Goal: Submit feedback/report problem: Submit feedback/report problem

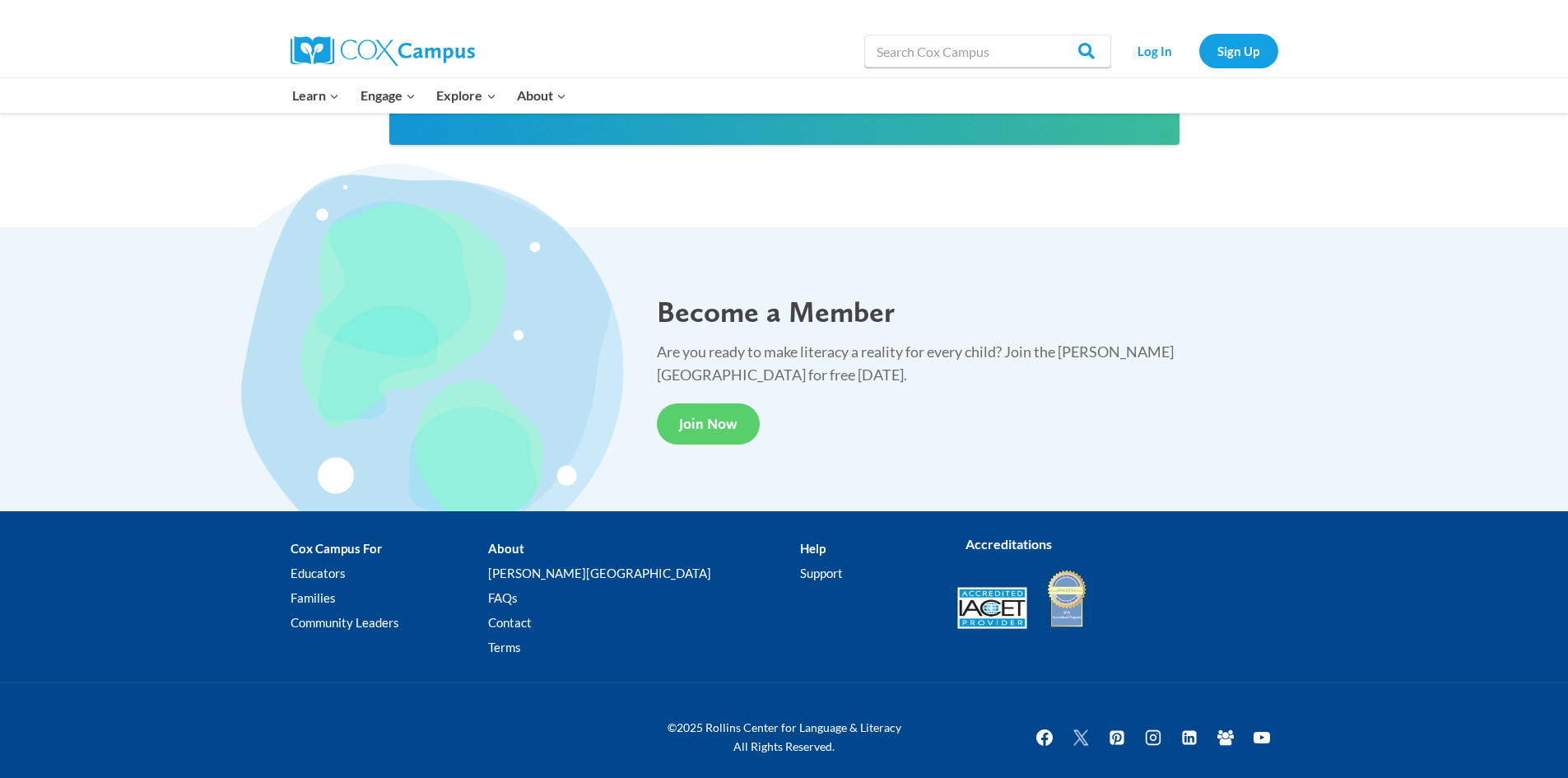
scroll to position [3004, 0]
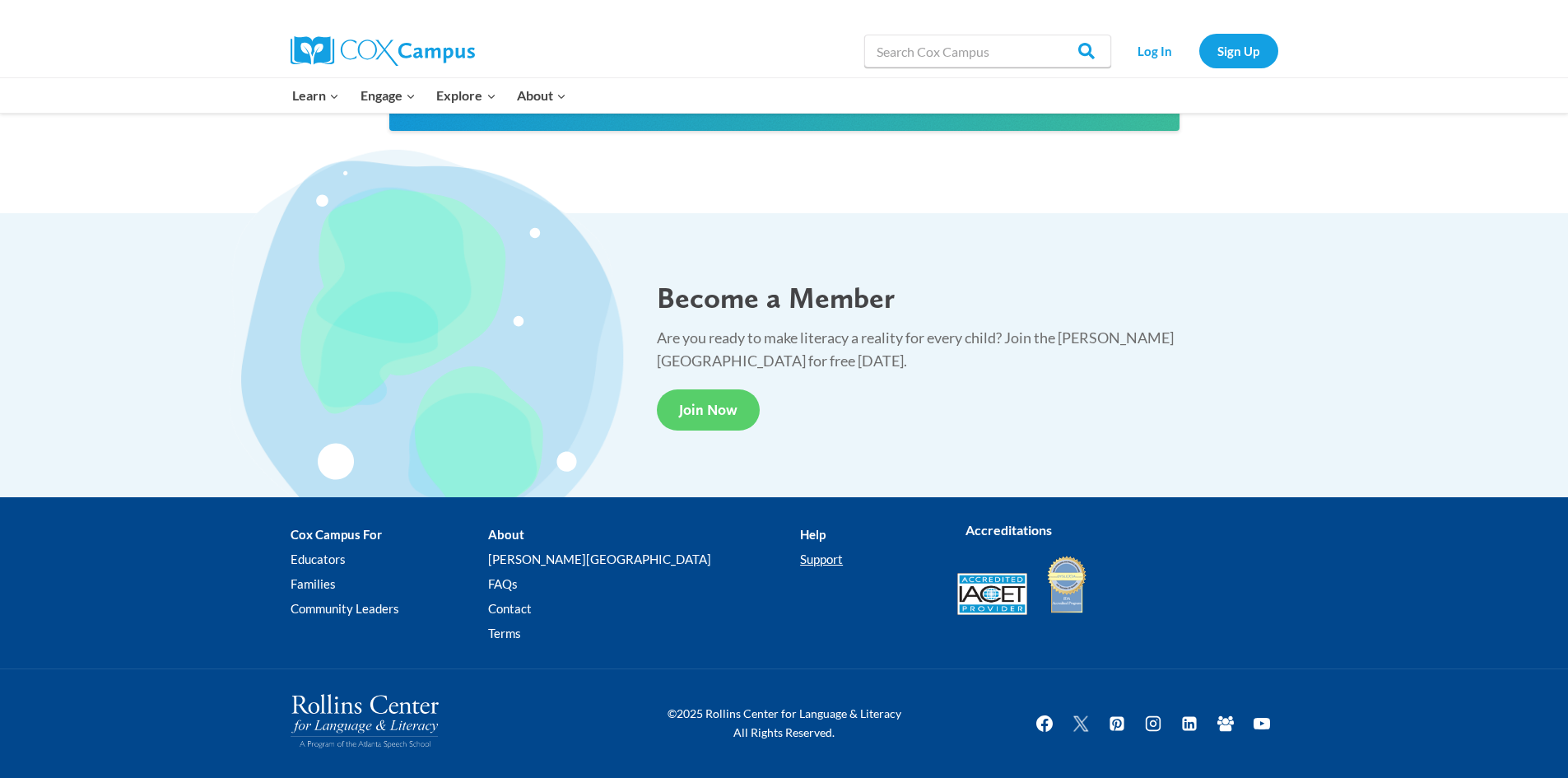
click at [799, 556] on link "Support" at bounding box center [865, 558] width 131 height 25
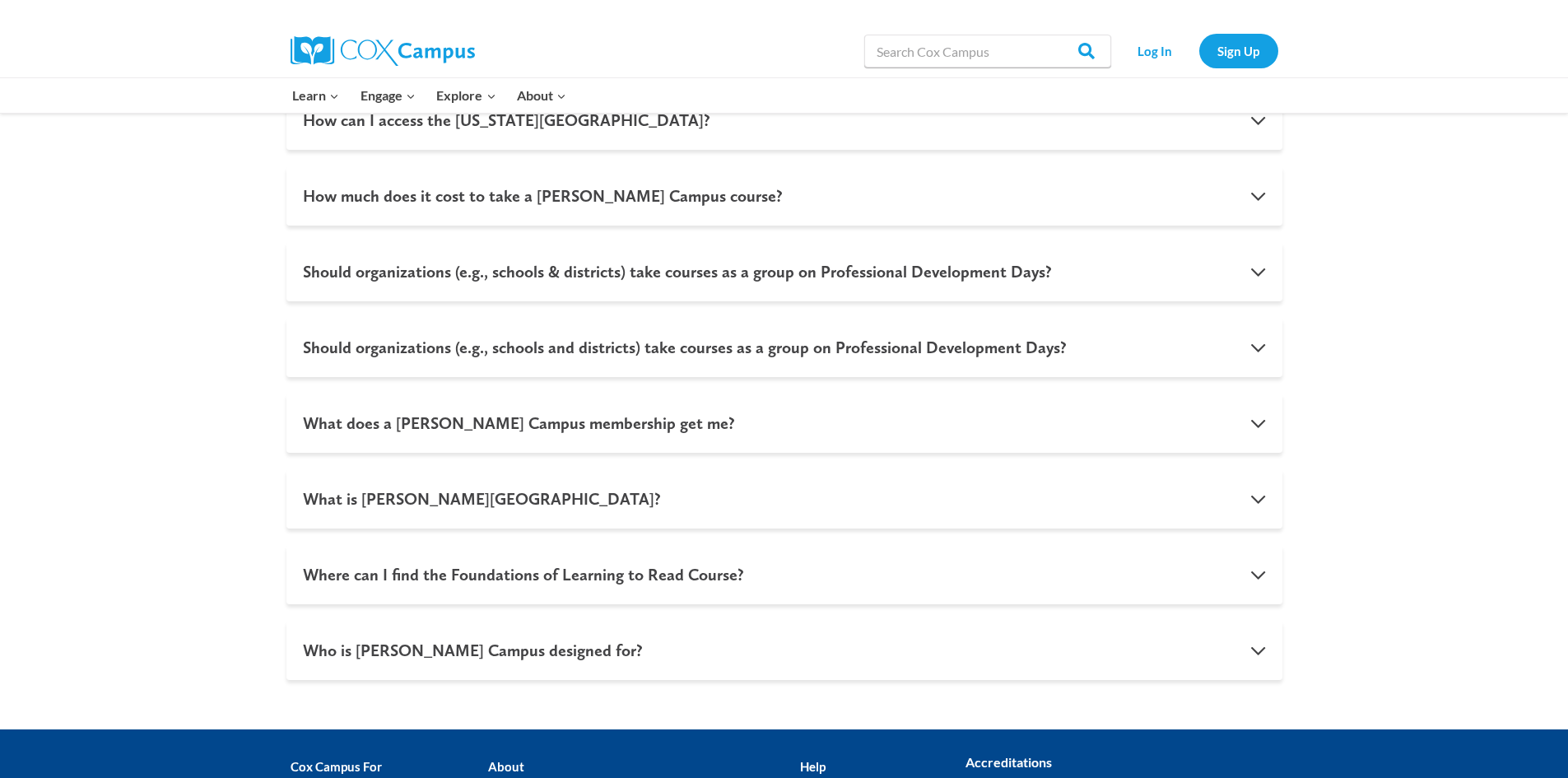
scroll to position [1631, 0]
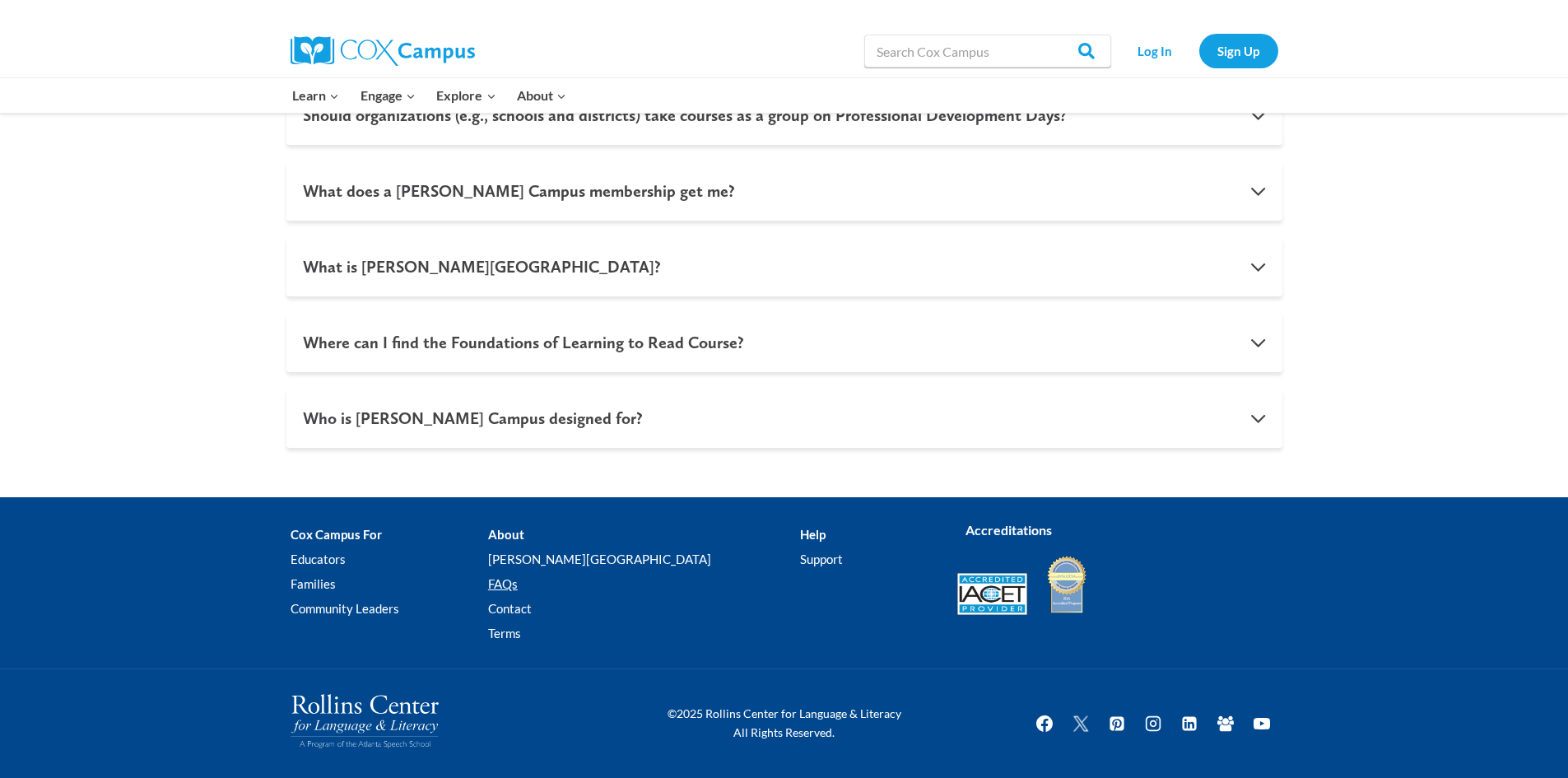
click at [558, 580] on link "FAQs" at bounding box center [644, 583] width 312 height 25
click at [799, 557] on link "Support" at bounding box center [865, 558] width 131 height 25
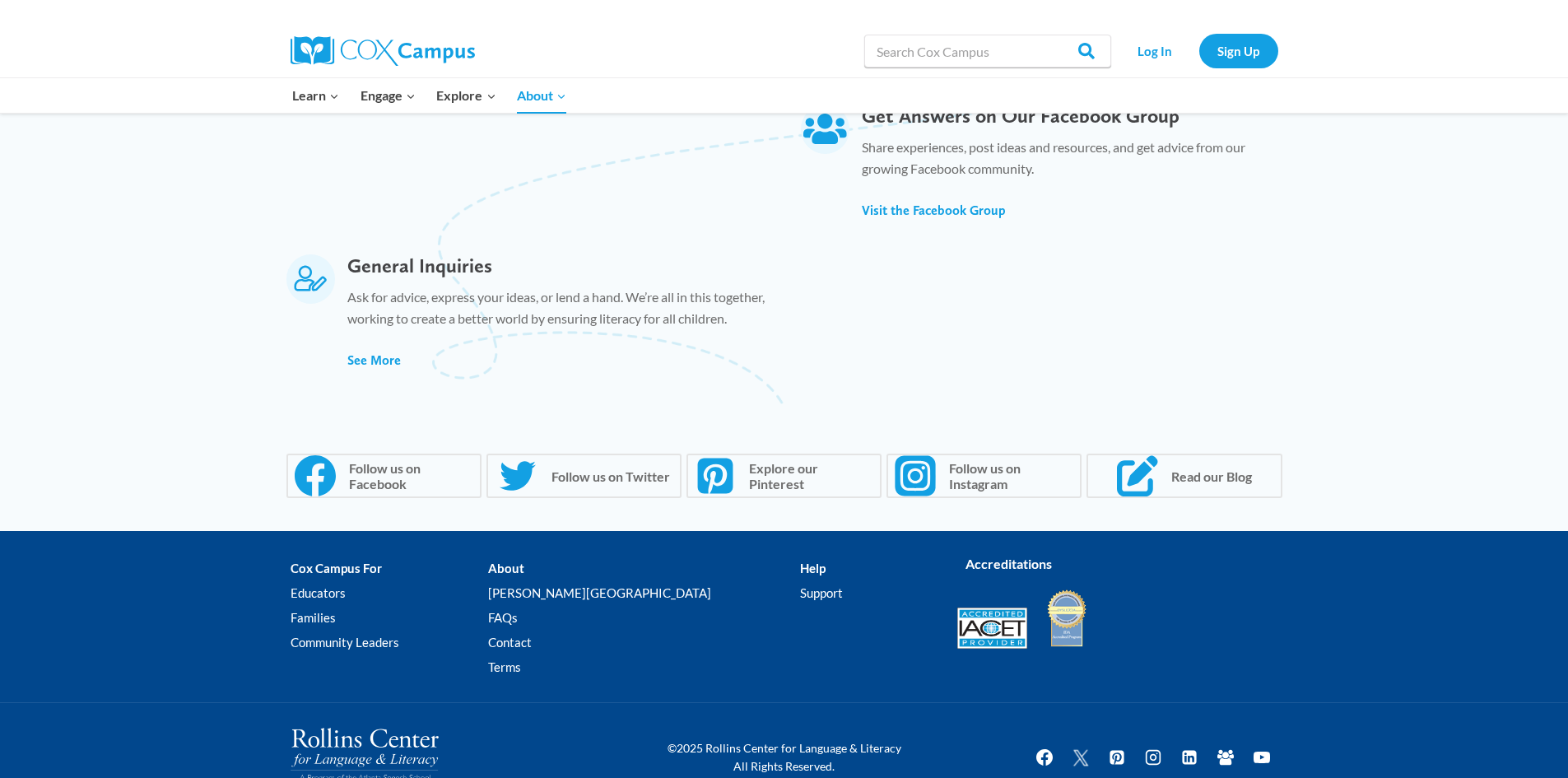
scroll to position [1107, 0]
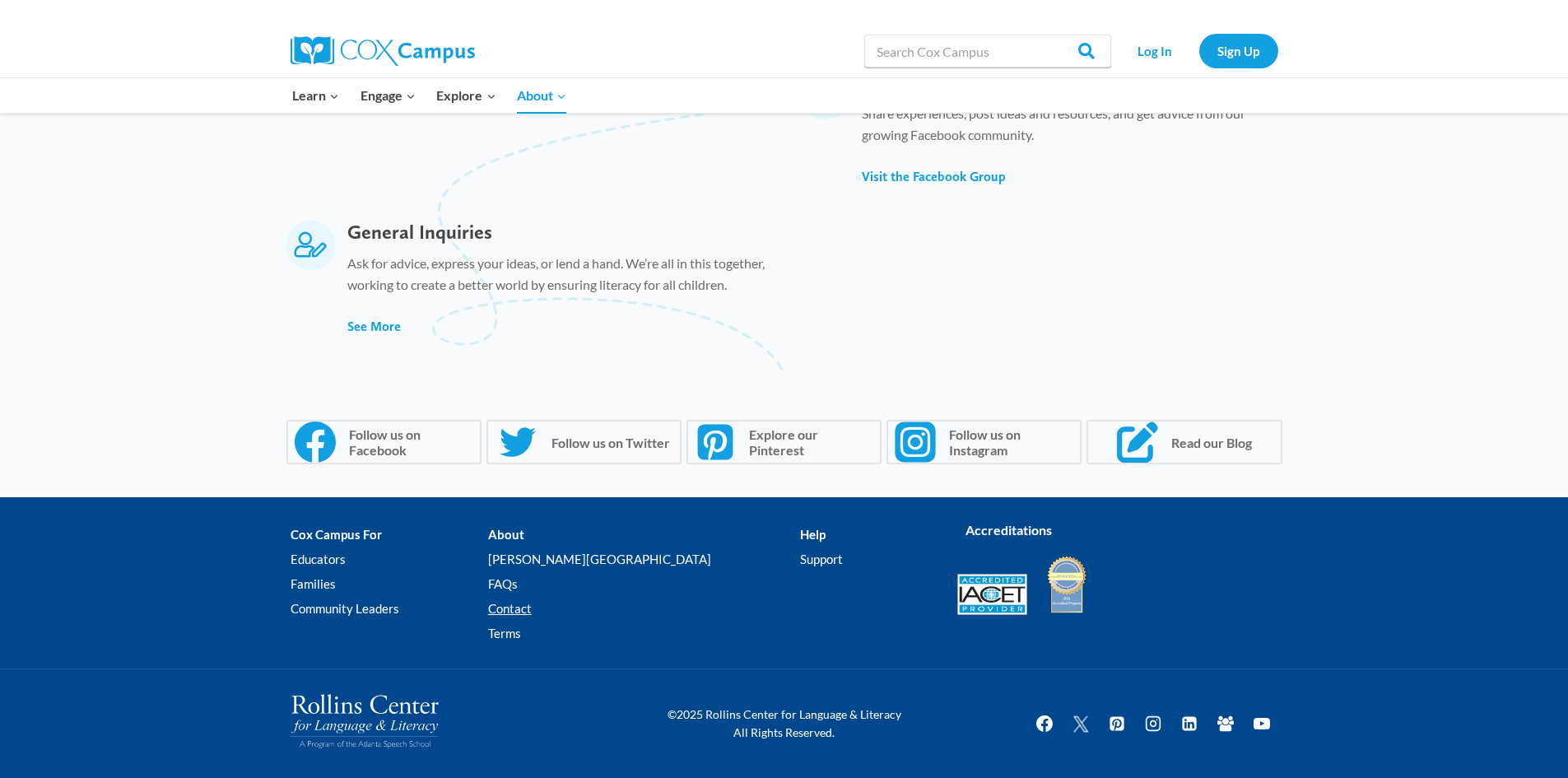
click at [562, 604] on link "Contact" at bounding box center [644, 608] width 312 height 25
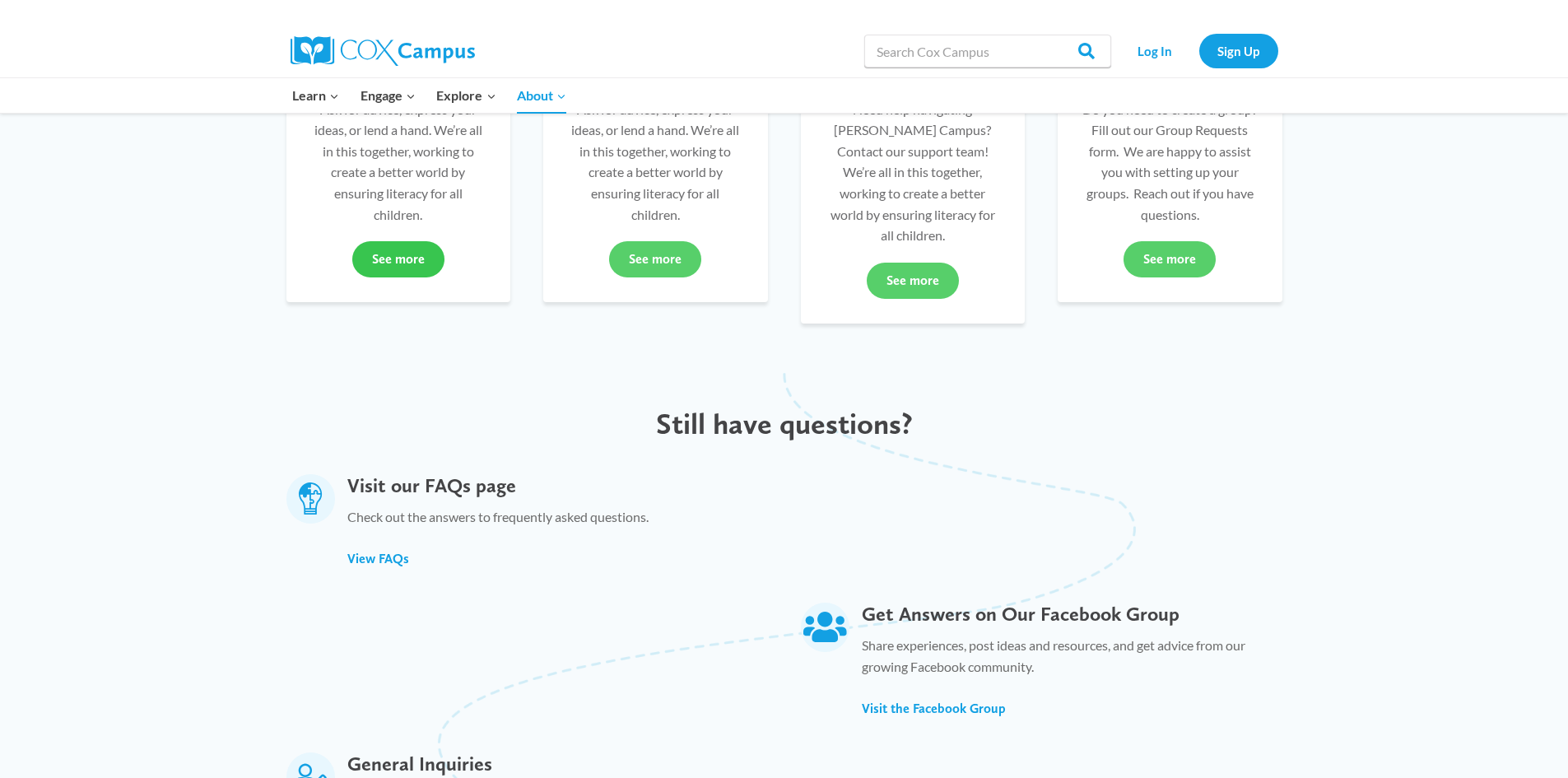
scroll to position [531, 0]
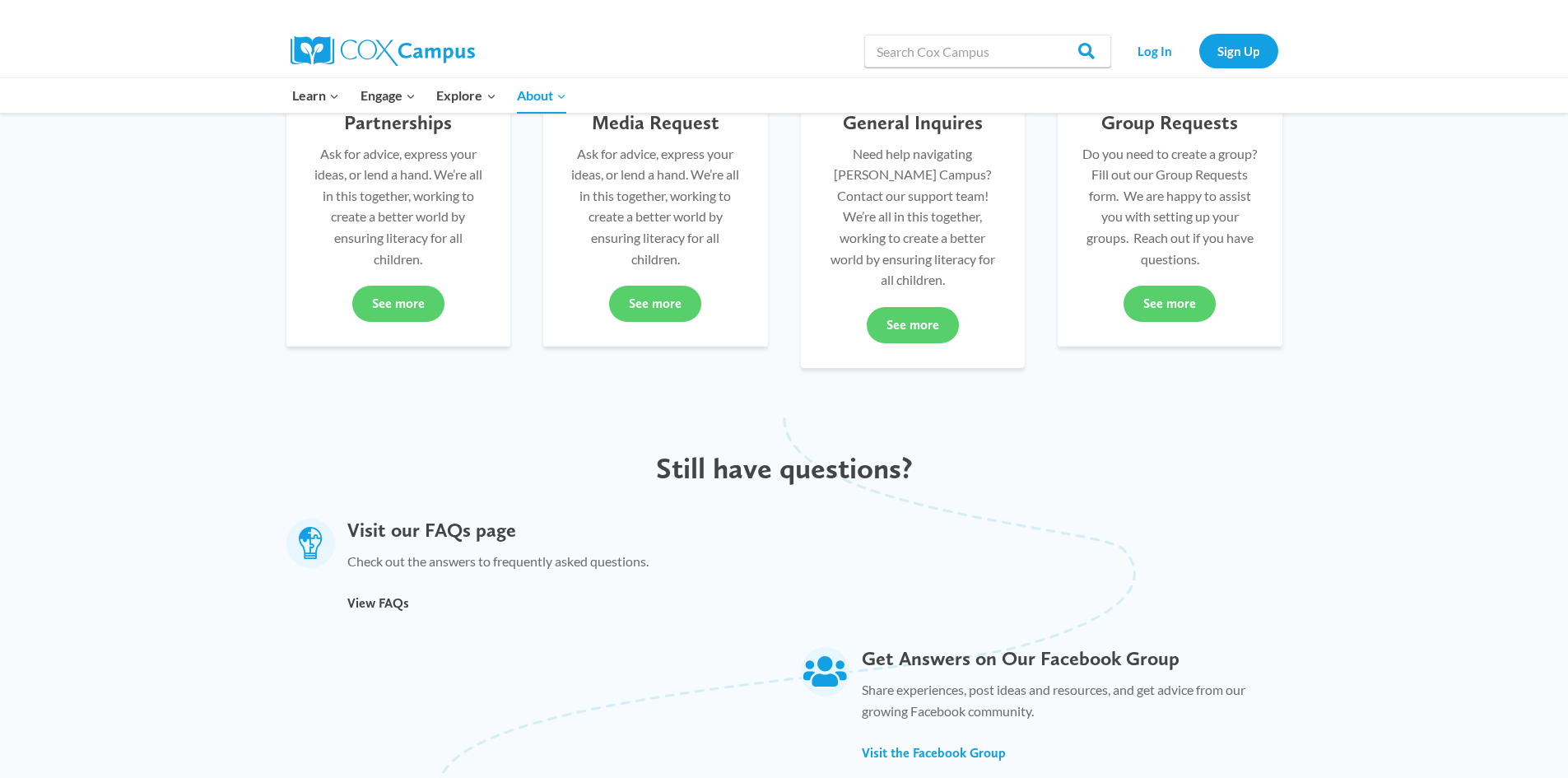
click at [374, 595] on span "View FAQs" at bounding box center [378, 603] width 62 height 15
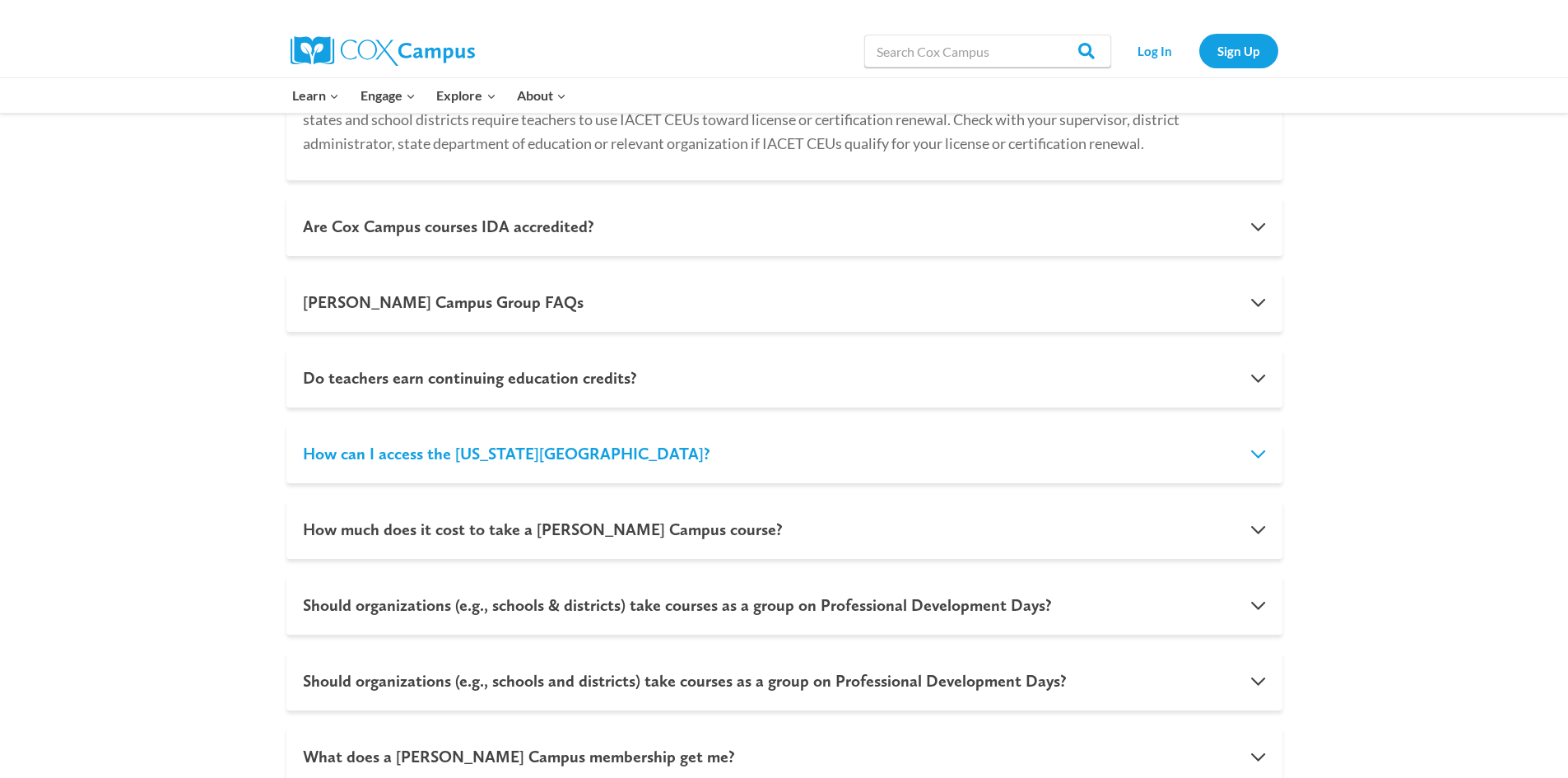
scroll to position [1099, 0]
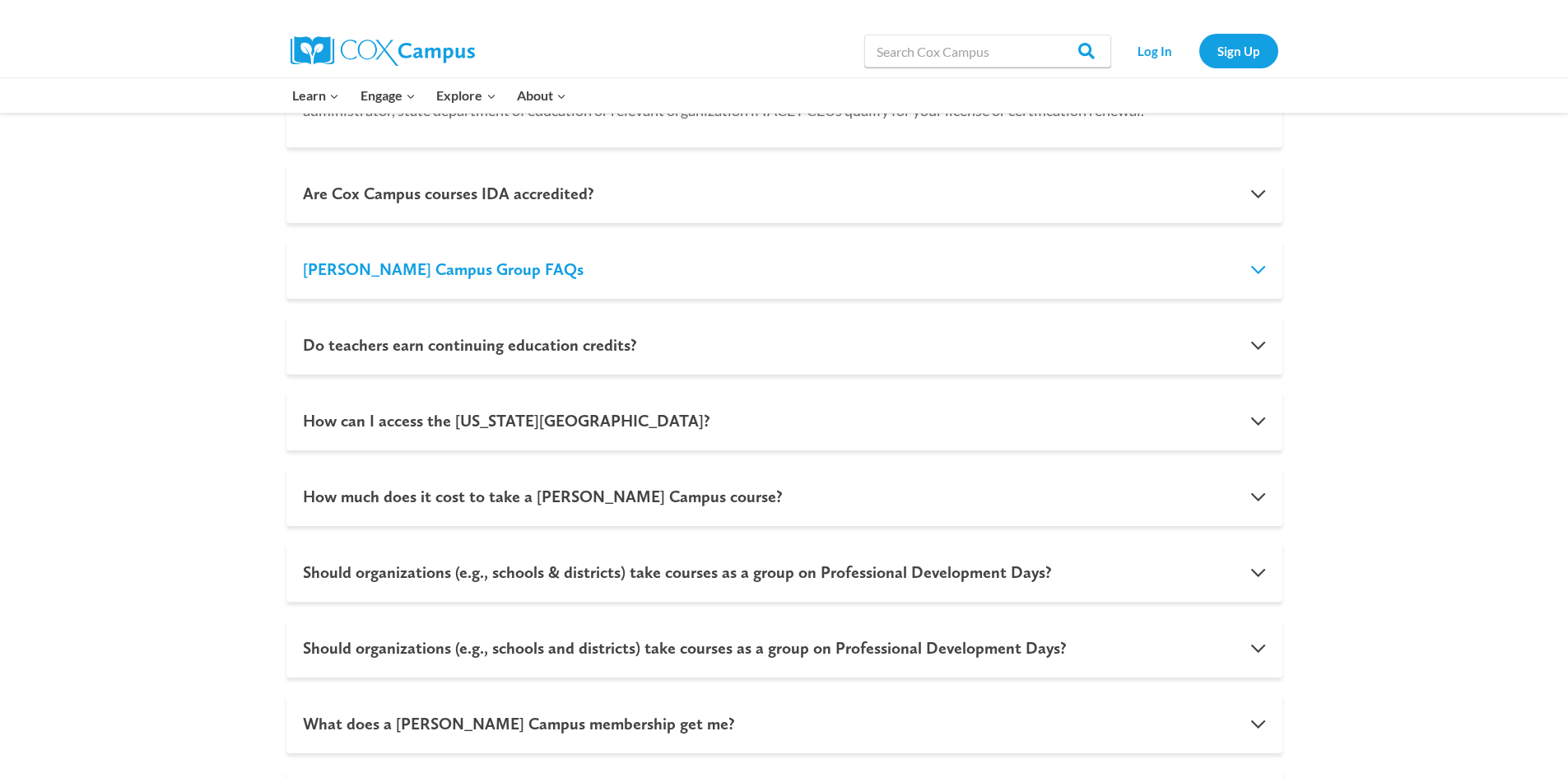
click at [479, 273] on button "Cox Campus Group FAQs" at bounding box center [784, 268] width 996 height 59
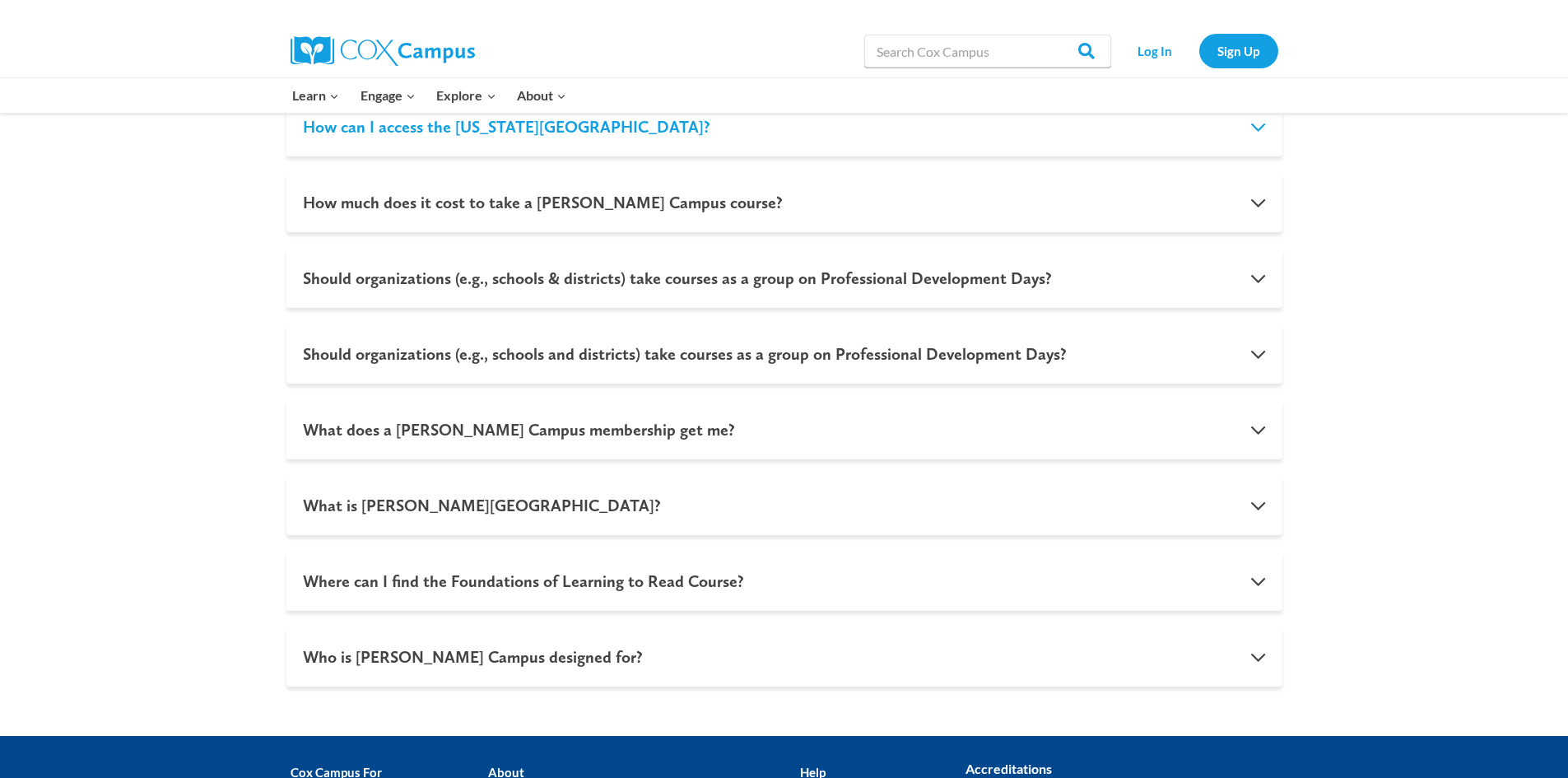
scroll to position [1887, 0]
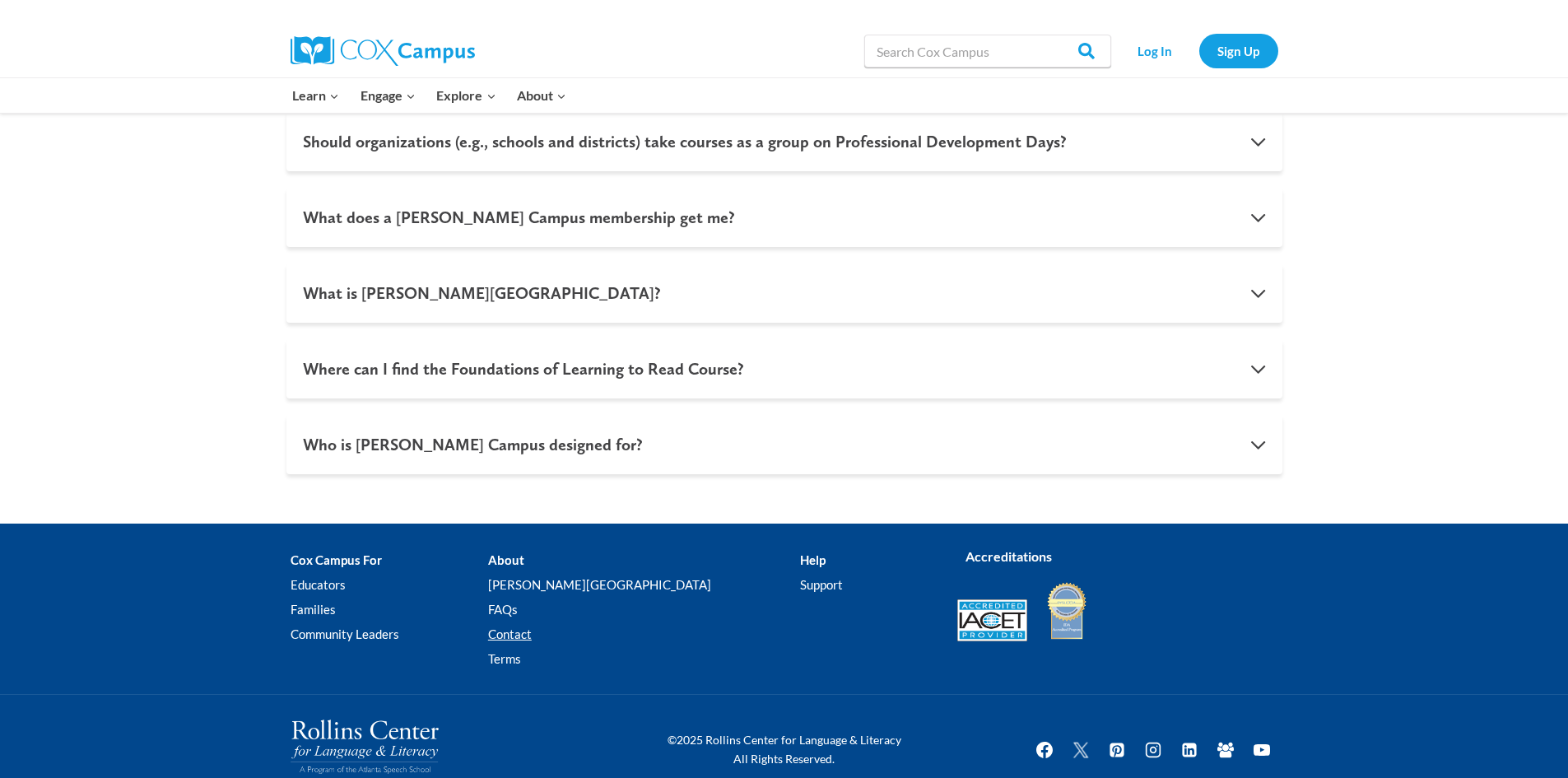
click at [560, 622] on link "Contact" at bounding box center [644, 634] width 312 height 25
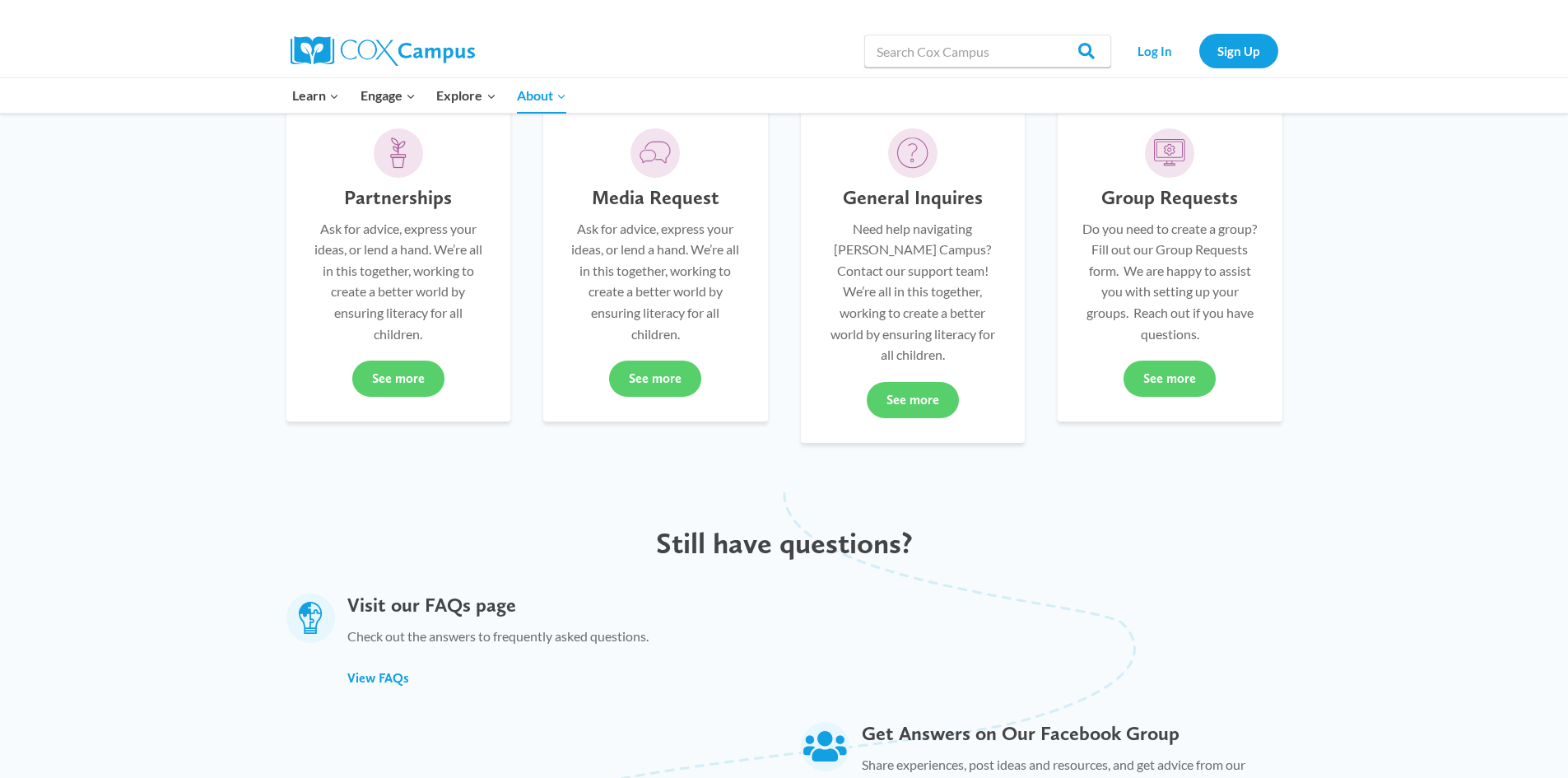
scroll to position [412, 0]
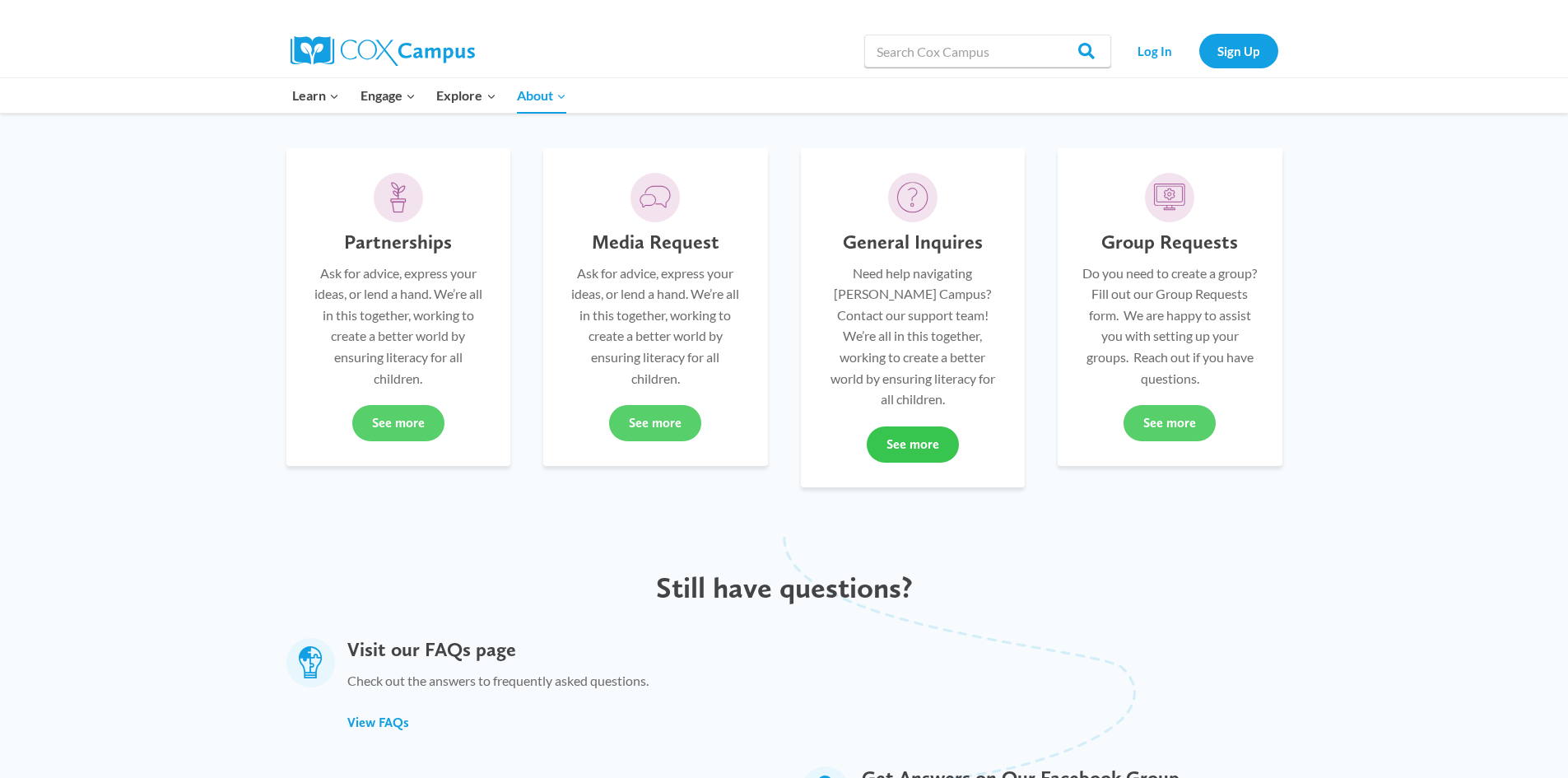
click at [908, 426] on link "See more" at bounding box center [912, 444] width 92 height 36
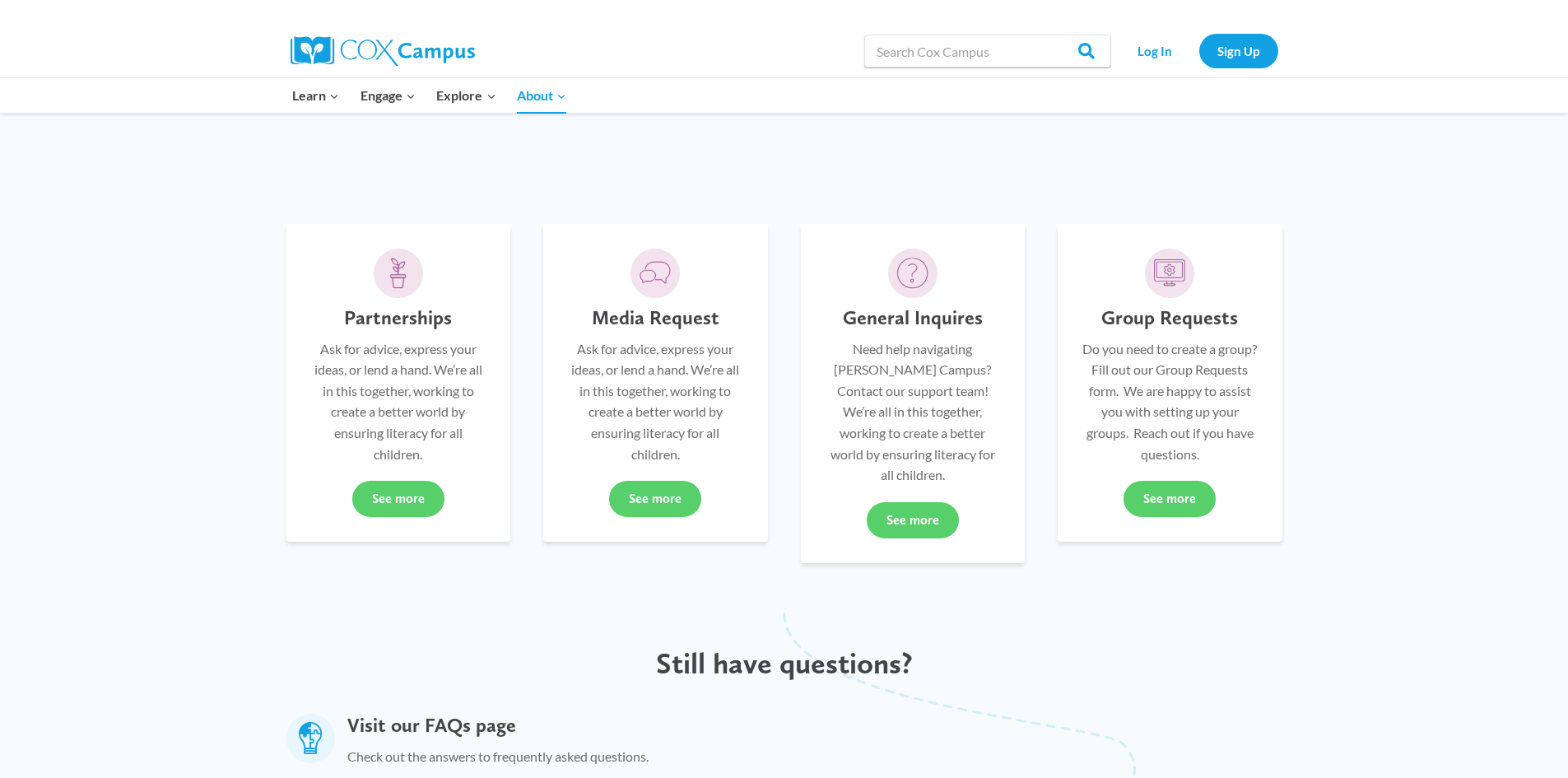
scroll to position [329, 0]
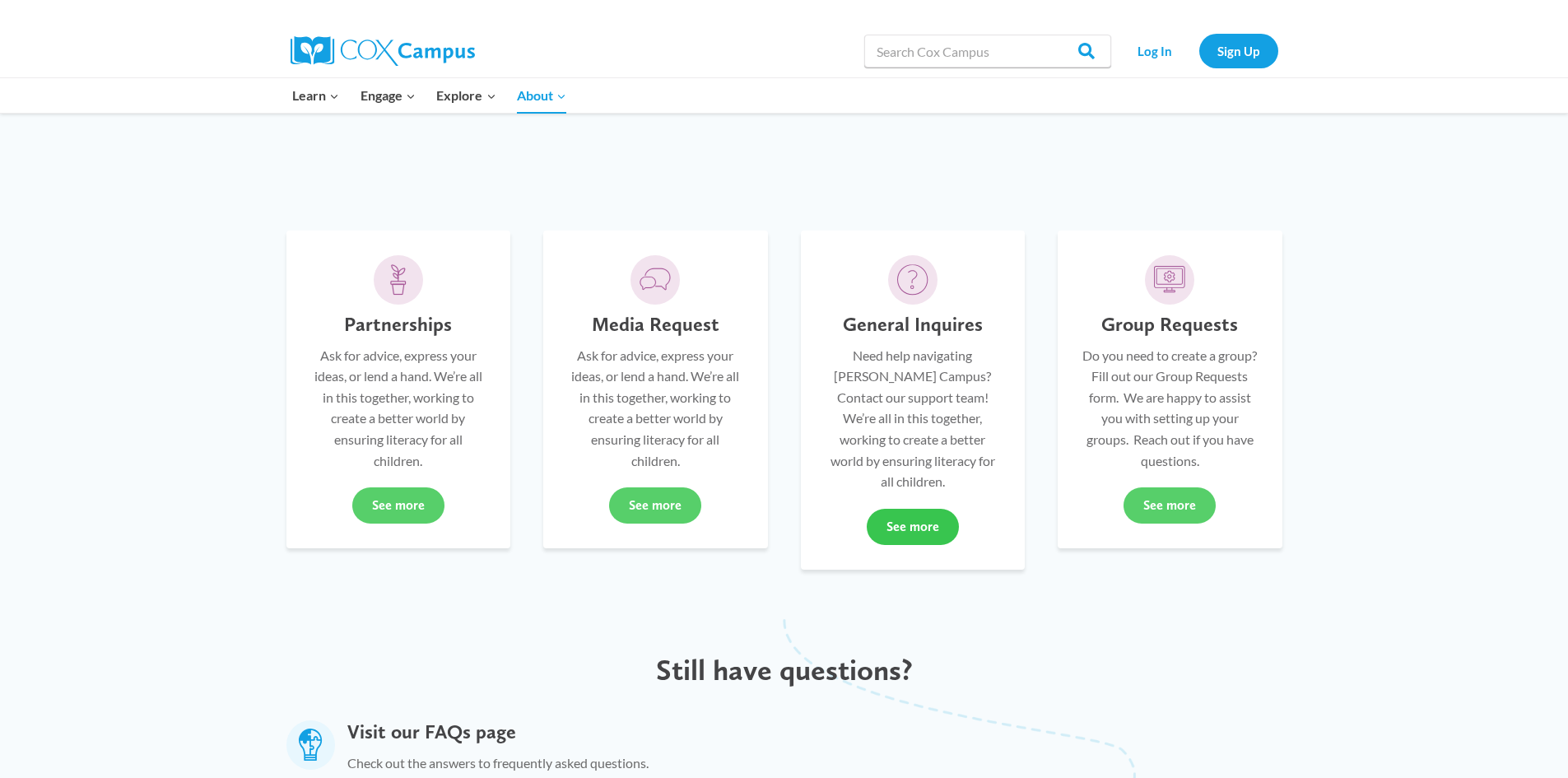
click at [914, 509] on link "See more" at bounding box center [912, 527] width 92 height 36
click at [897, 509] on link "See more" at bounding box center [912, 527] width 92 height 36
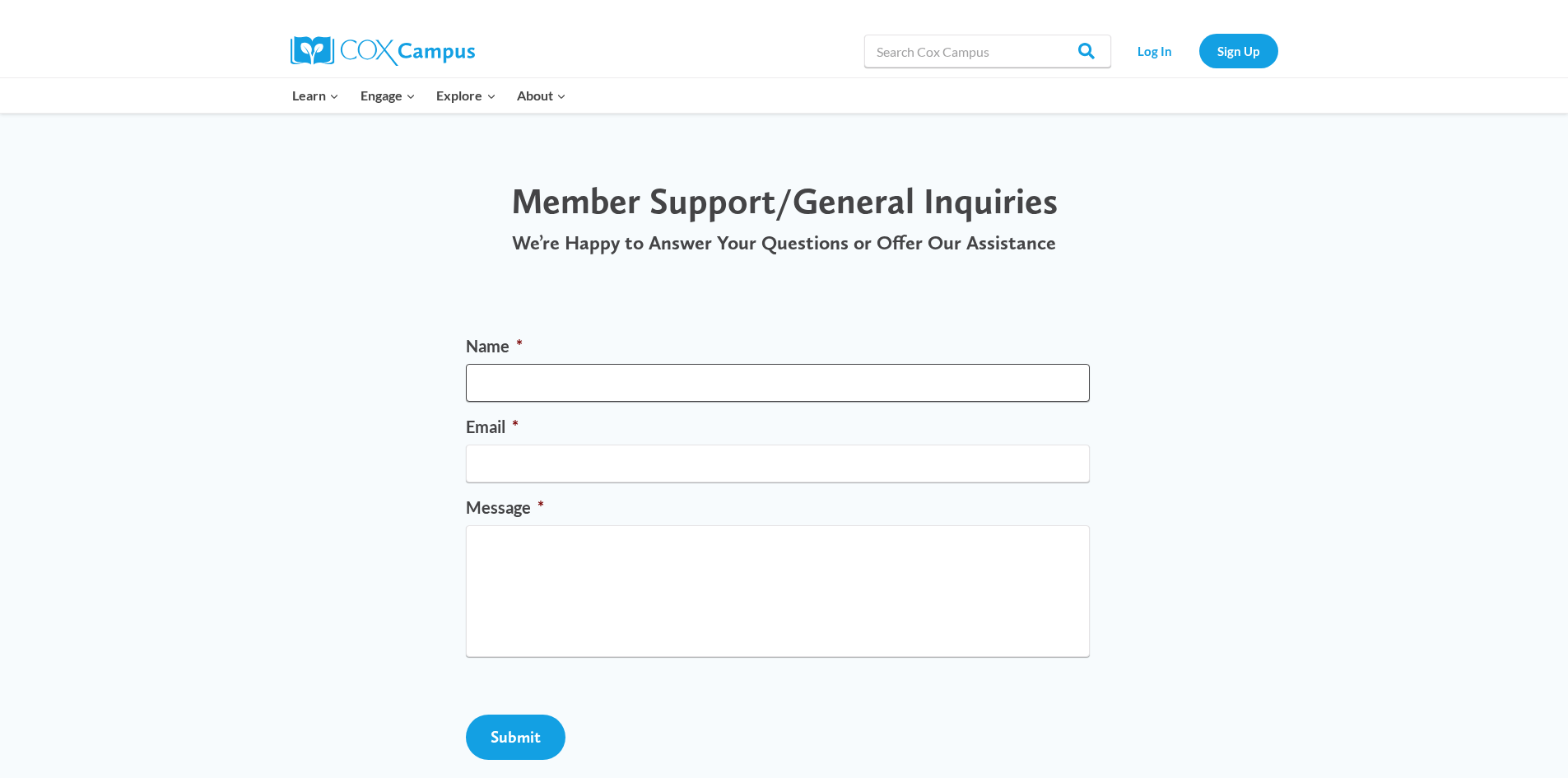
click at [623, 371] on input "Name *" at bounding box center [777, 383] width 624 height 38
type input "Heather Harris"
type input "h"
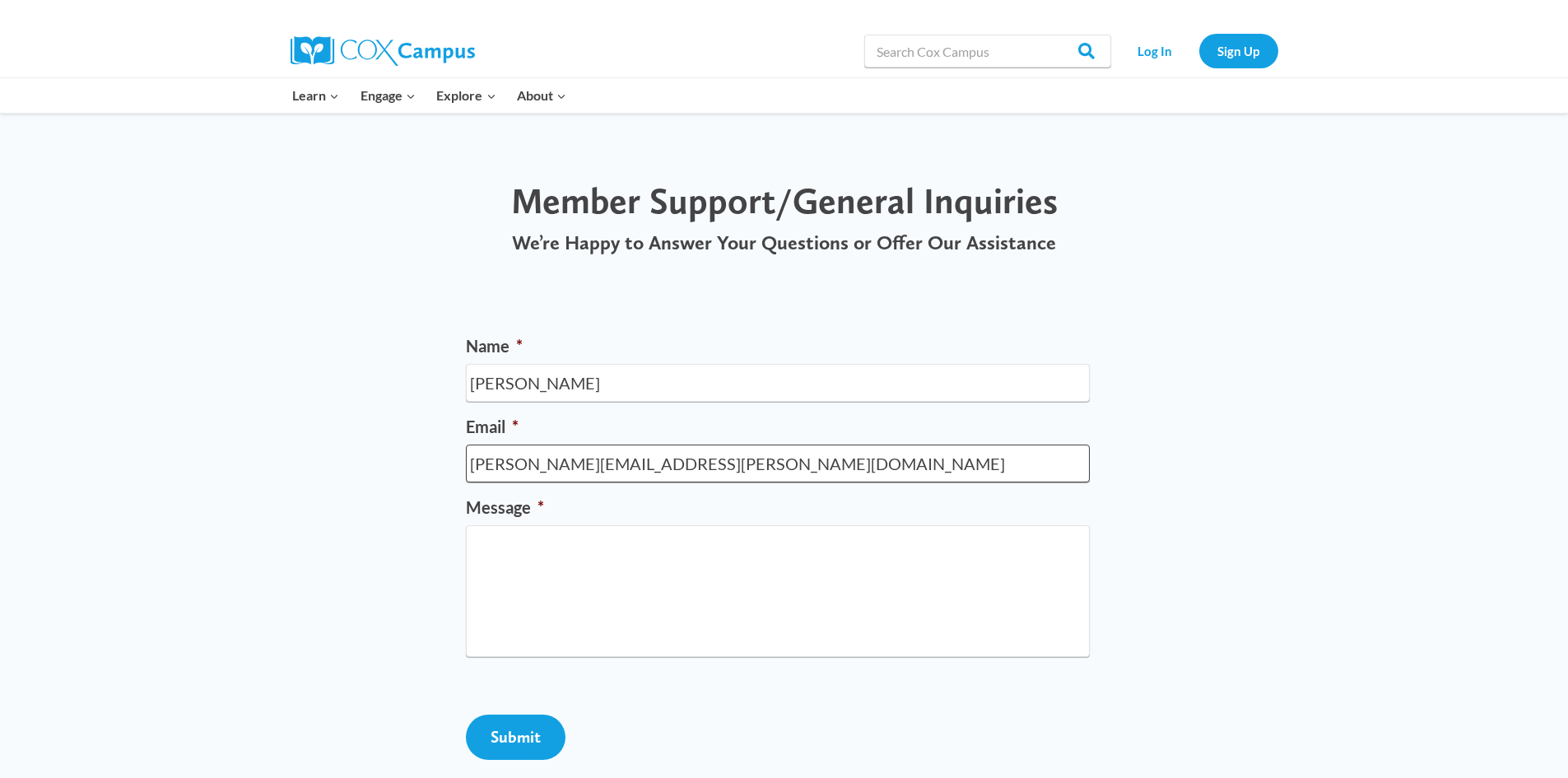
type input "heather.harris@dph.g.gov"
type textarea "I"
type textarea "P"
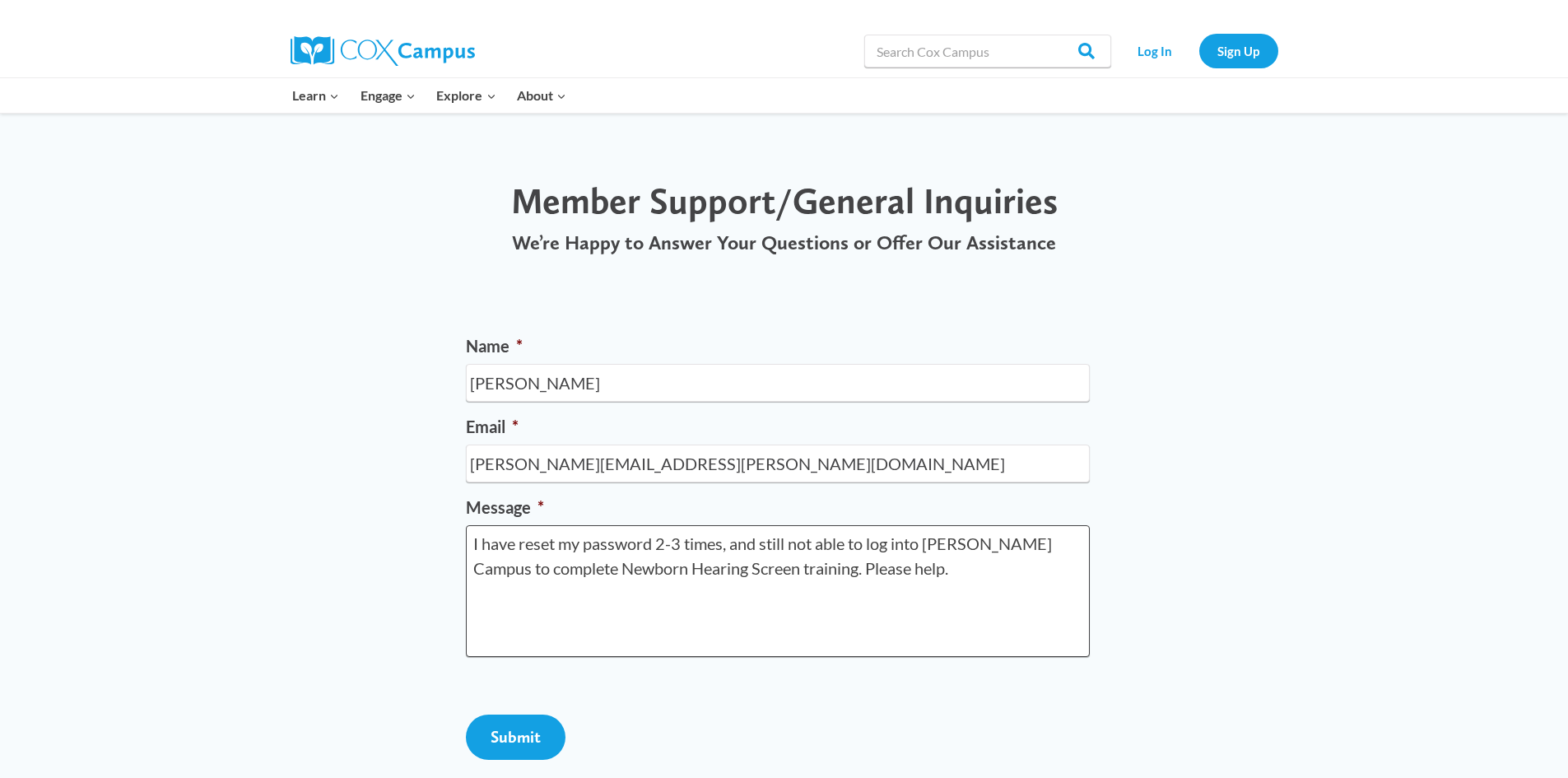
type textarea "I have reset my password 2-3 times, and still not able to log into [PERSON_NAME…"
click at [734, 579] on textarea "I have reset my password 2-3 times, and still not able to log into [PERSON_NAME…" at bounding box center [777, 590] width 624 height 131
click at [741, 560] on textarea "I have reset my password 2-3 times, and still not able to log into [PERSON_NAME…" at bounding box center [777, 590] width 624 height 131
click at [742, 559] on textarea "I have reset my password 2-3 times, and still not able to log into [PERSON_NAME…" at bounding box center [777, 590] width 624 height 131
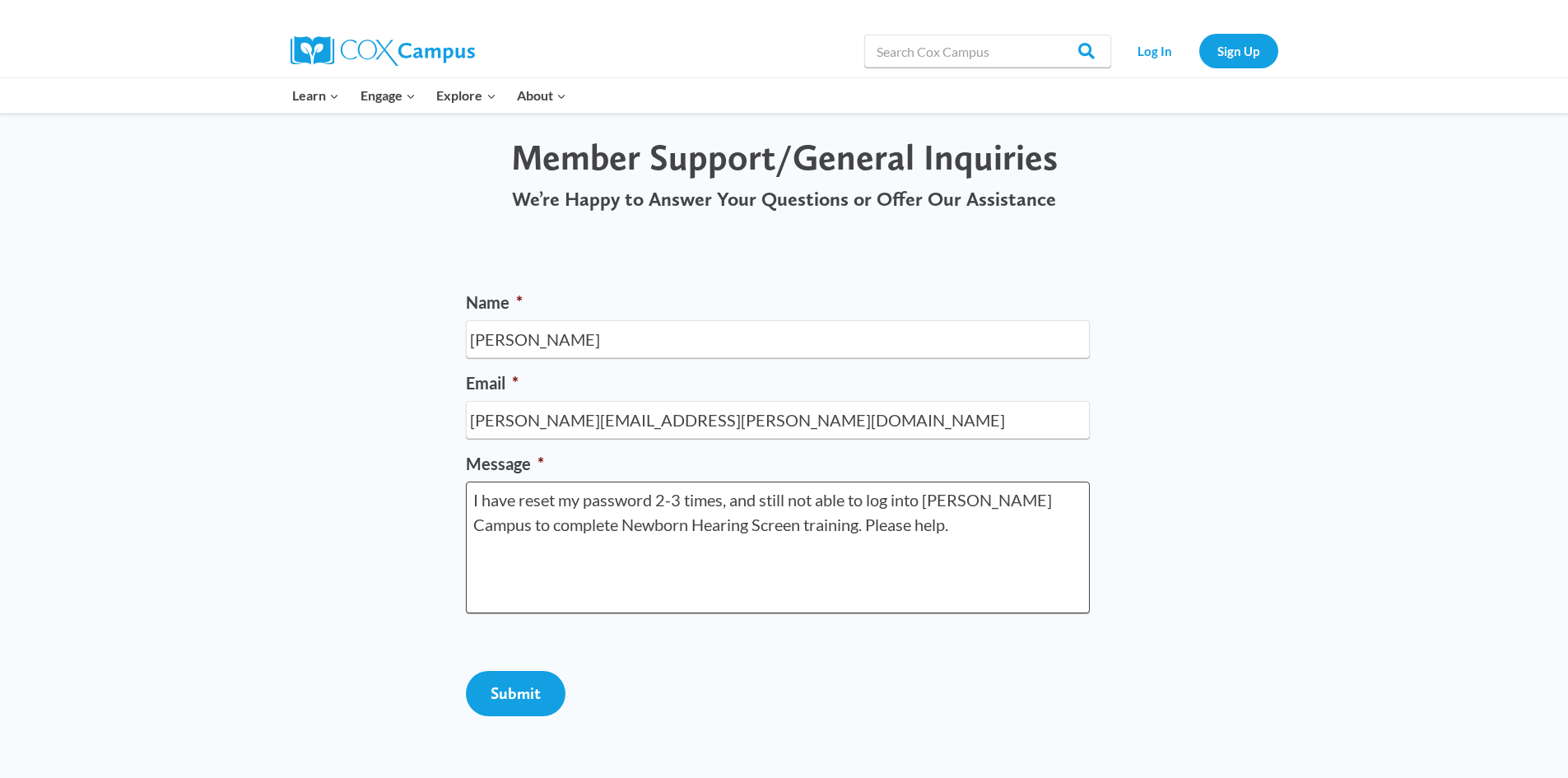
scroll to position [82, 0]
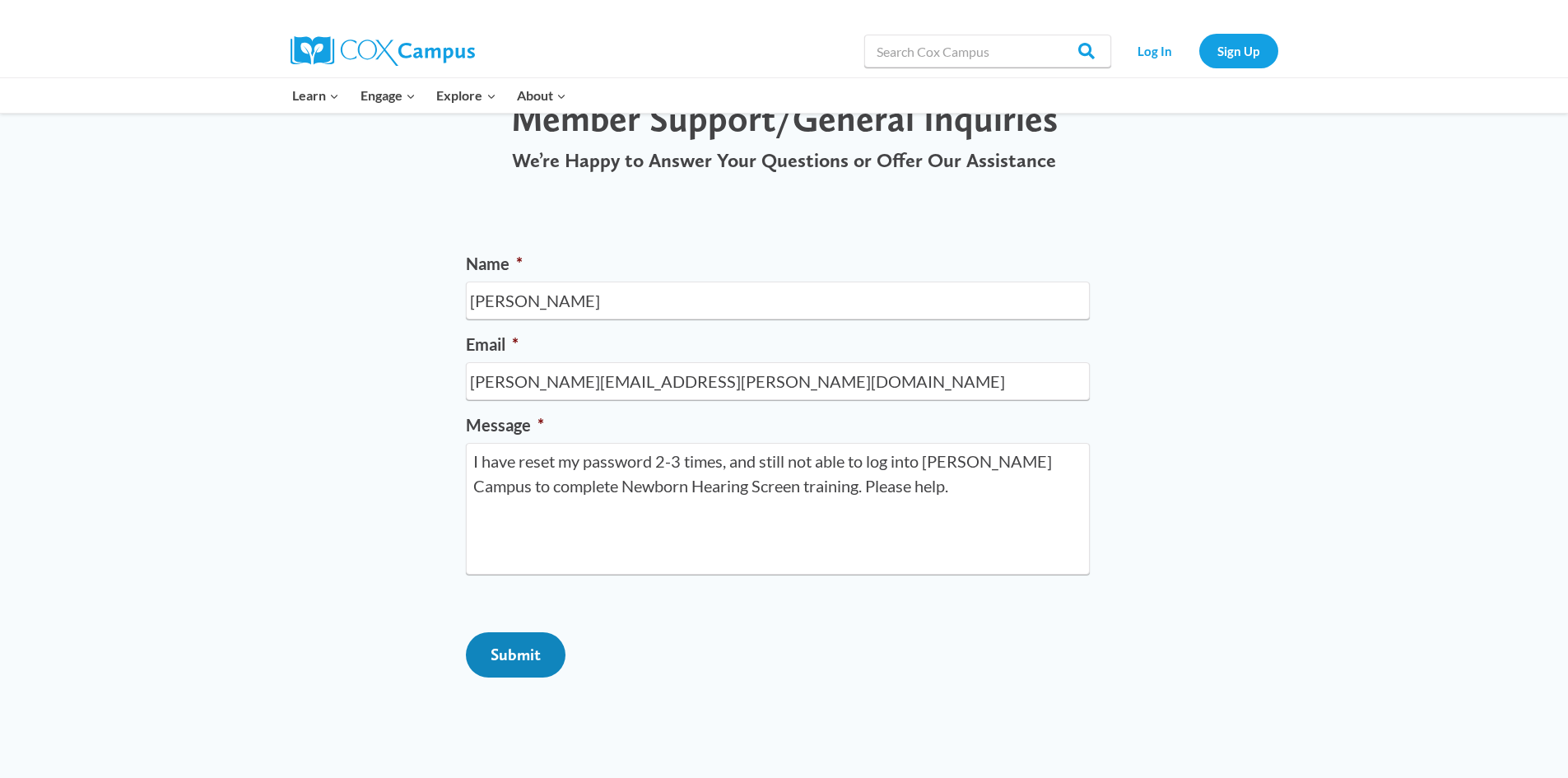
click at [518, 678] on input "Submit" at bounding box center [516, 654] width 100 height 45
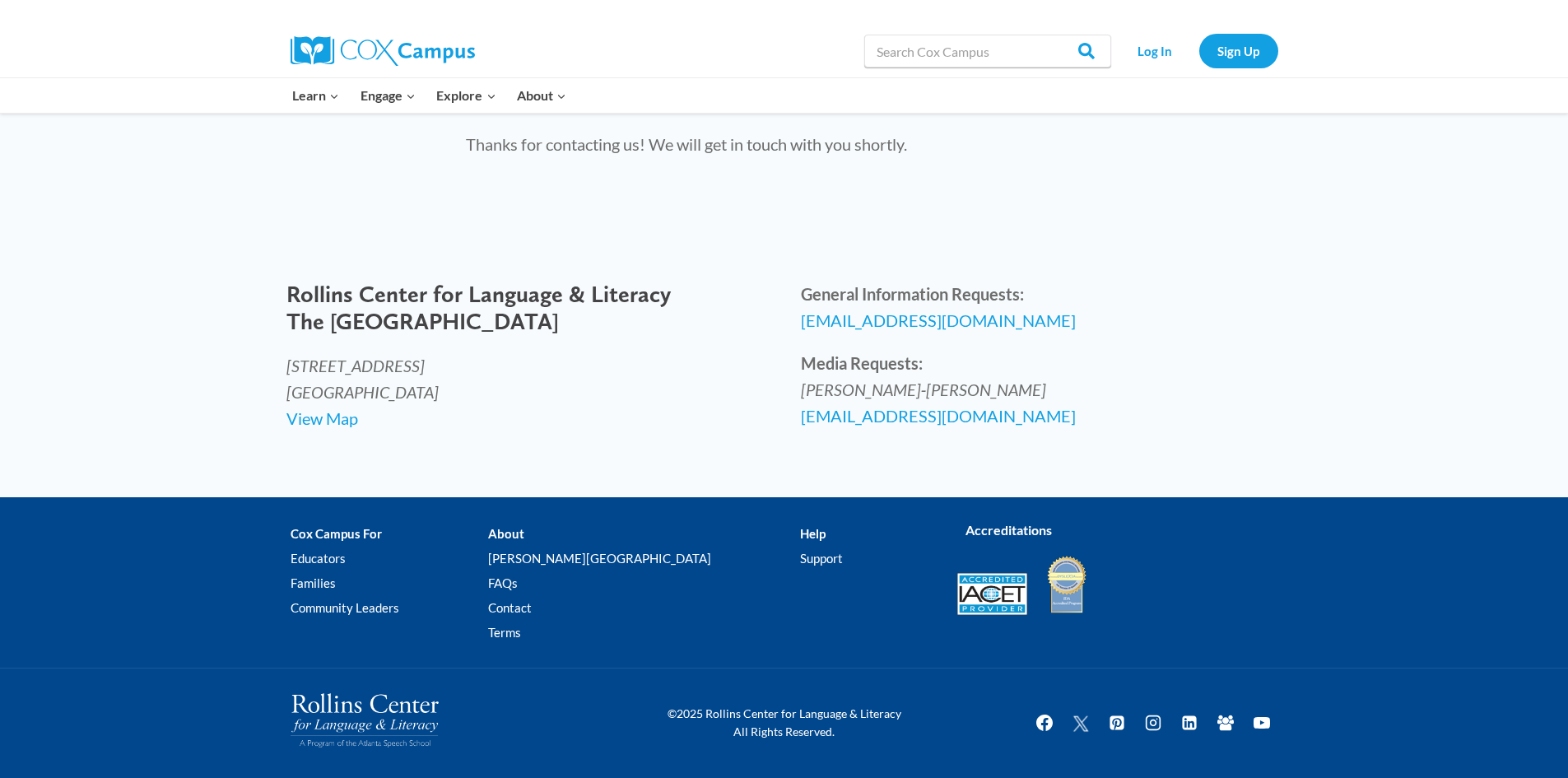
scroll to position [0, 0]
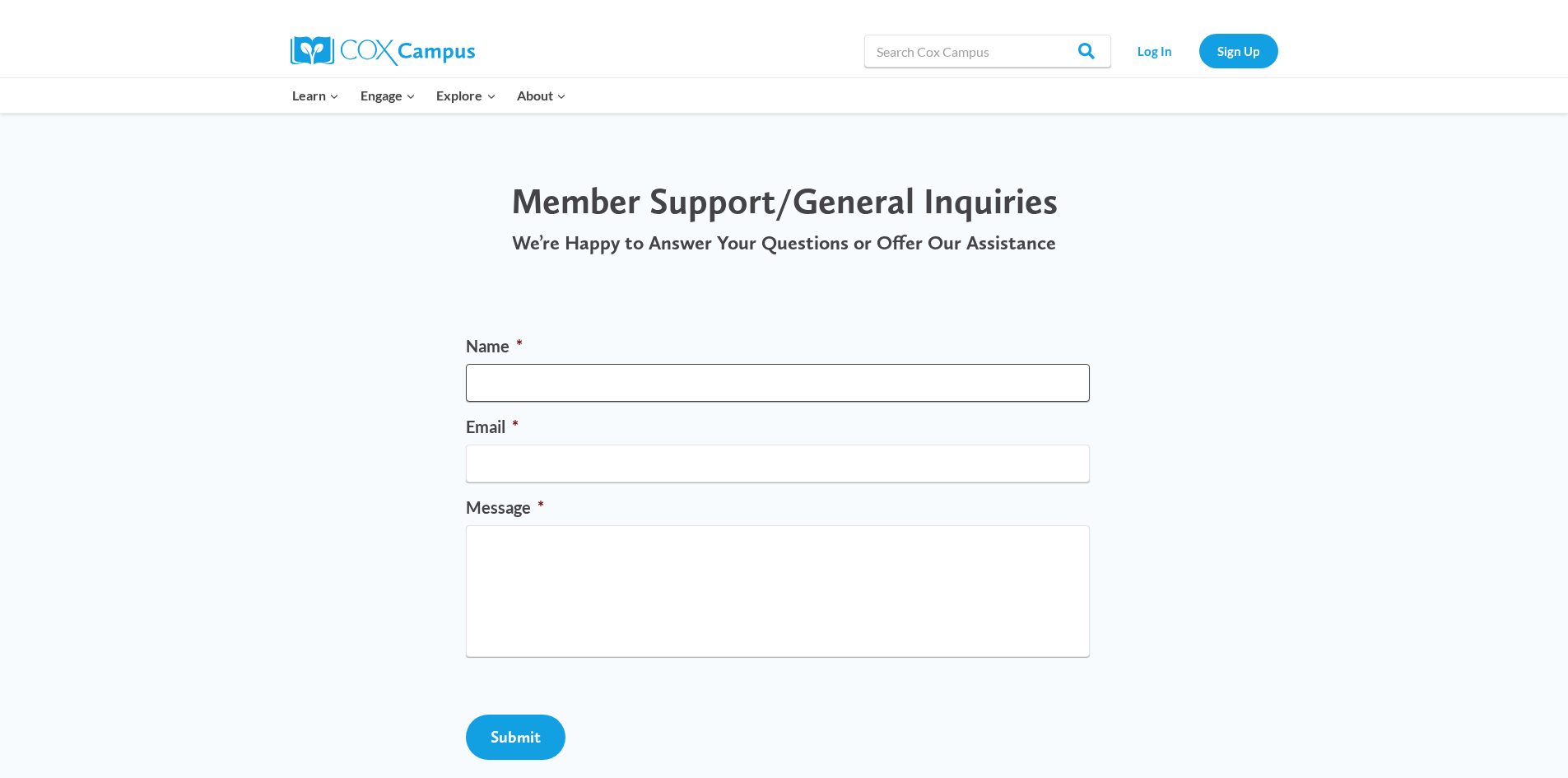
click at [615, 376] on input "Name *" at bounding box center [777, 383] width 624 height 38
type input "[PERSON_NAME]"
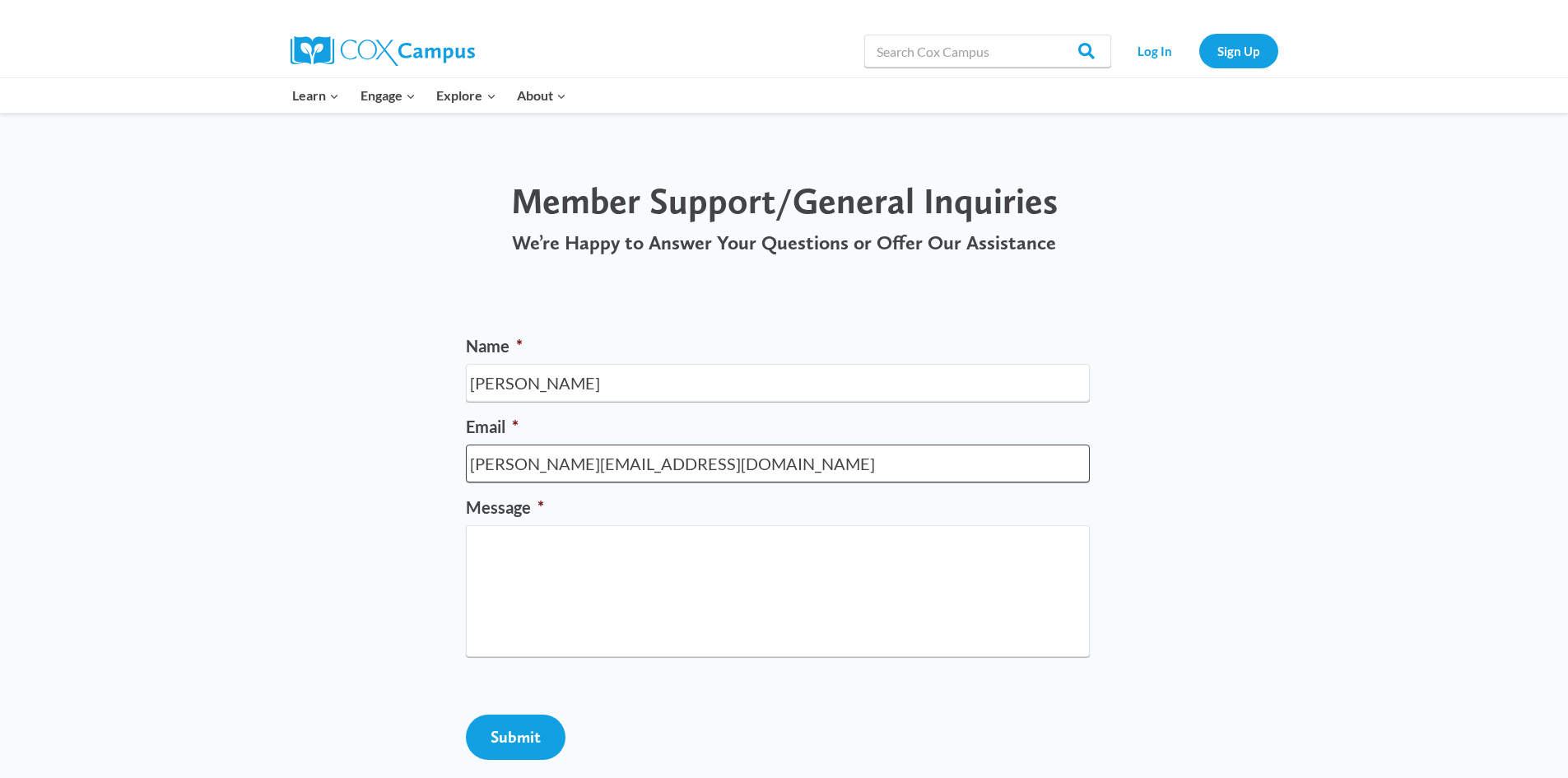
type input "[PERSON_NAME][EMAIL_ADDRESS][DOMAIN_NAME]"
paste textarea "I have reset my password 2-3 times, and still not able to log into [PERSON_NAME…"
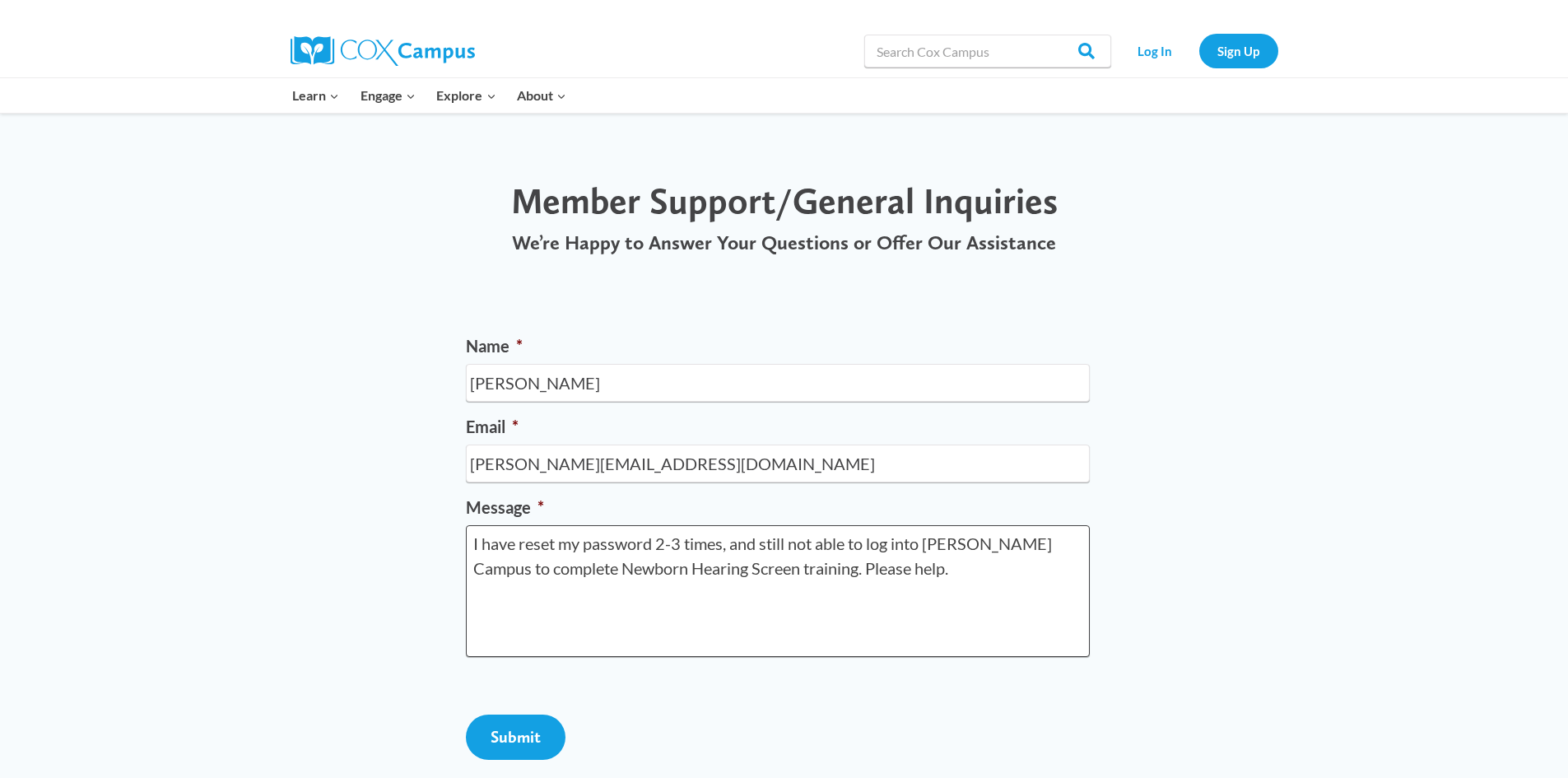
type textarea "I have reset my password 2-3 times, and still not able to log into [PERSON_NAME…"
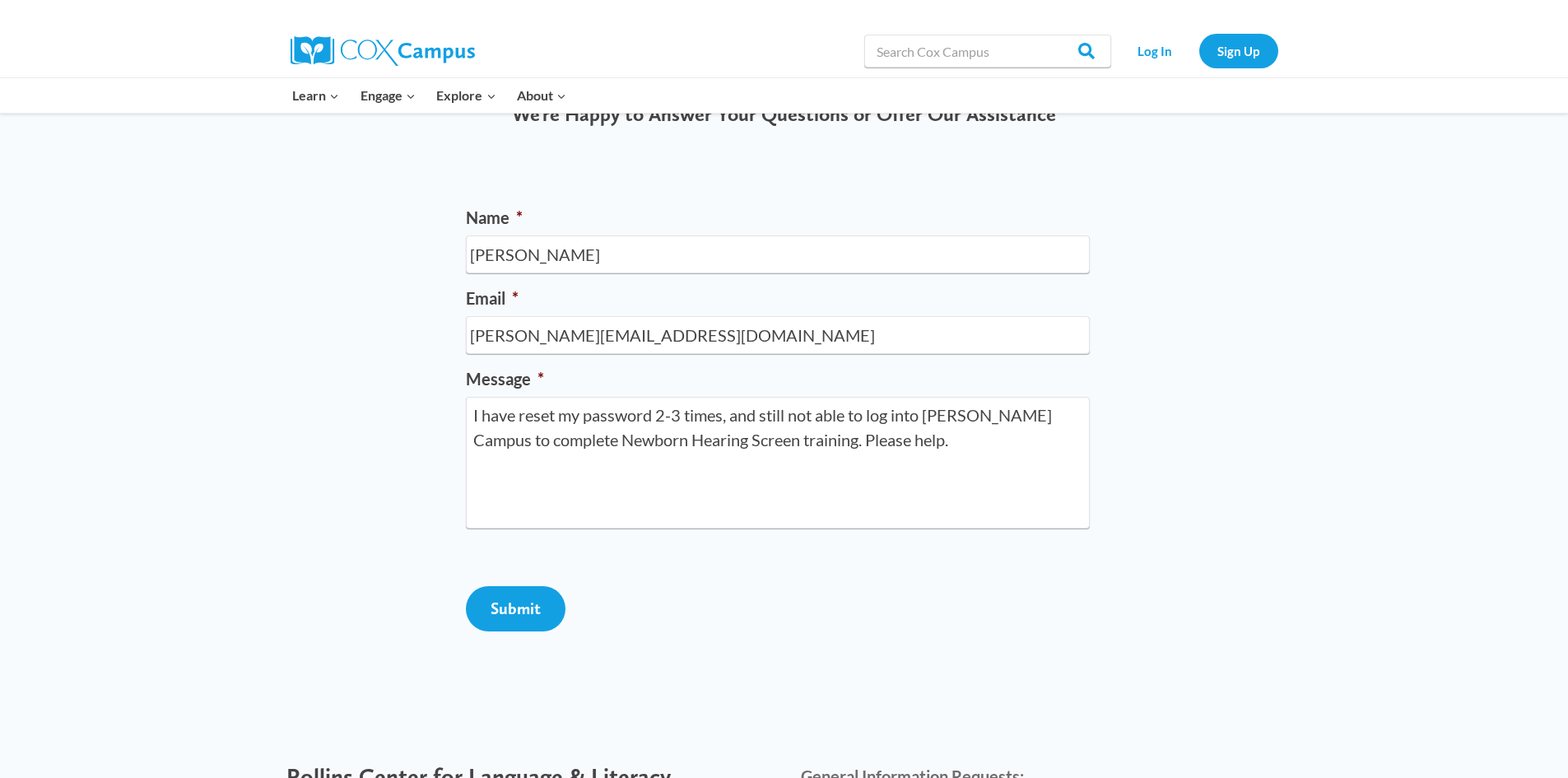
scroll to position [165, 0]
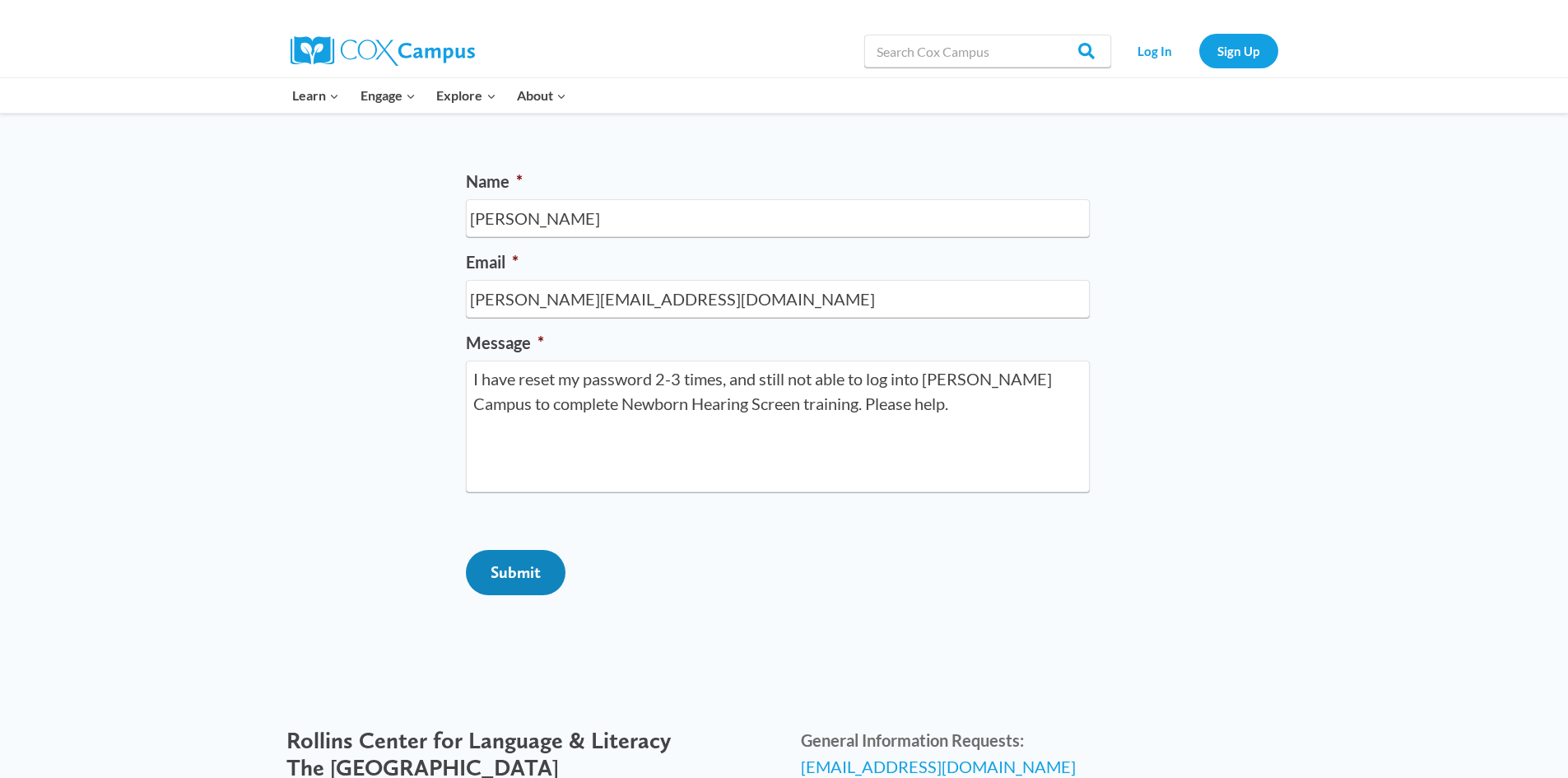
click at [524, 595] on input "Submit" at bounding box center [516, 572] width 100 height 45
